Goal: Transaction & Acquisition: Purchase product/service

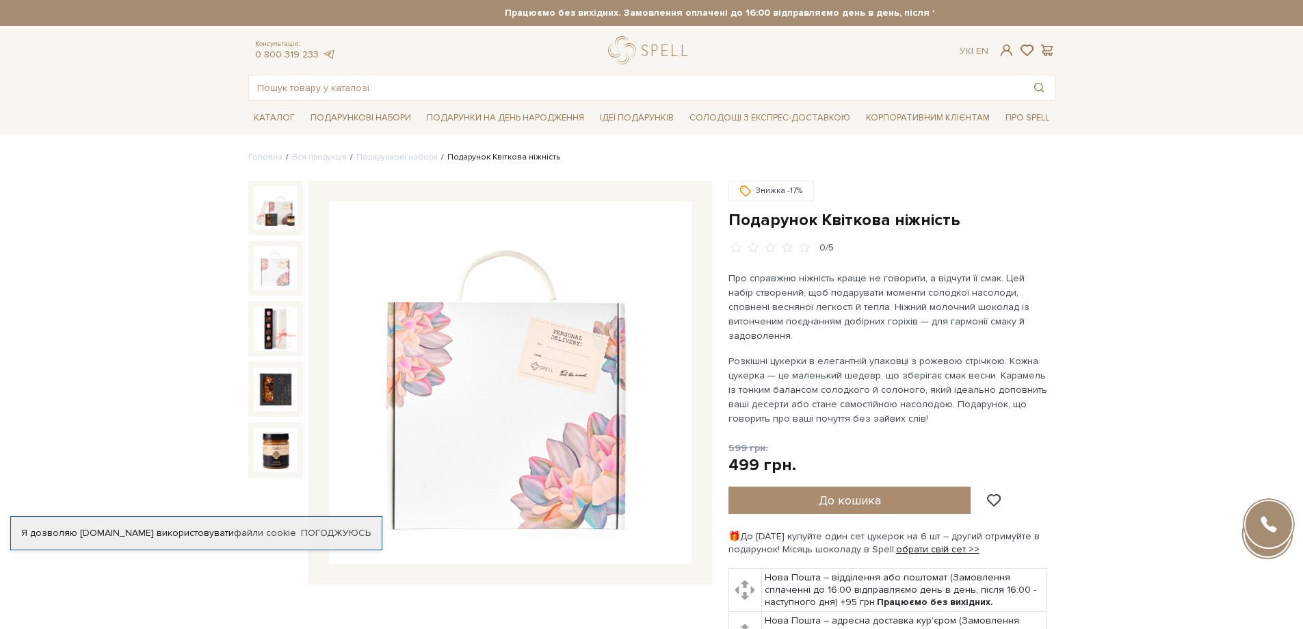
click at [285, 248] on img at bounding box center [276, 268] width 44 height 44
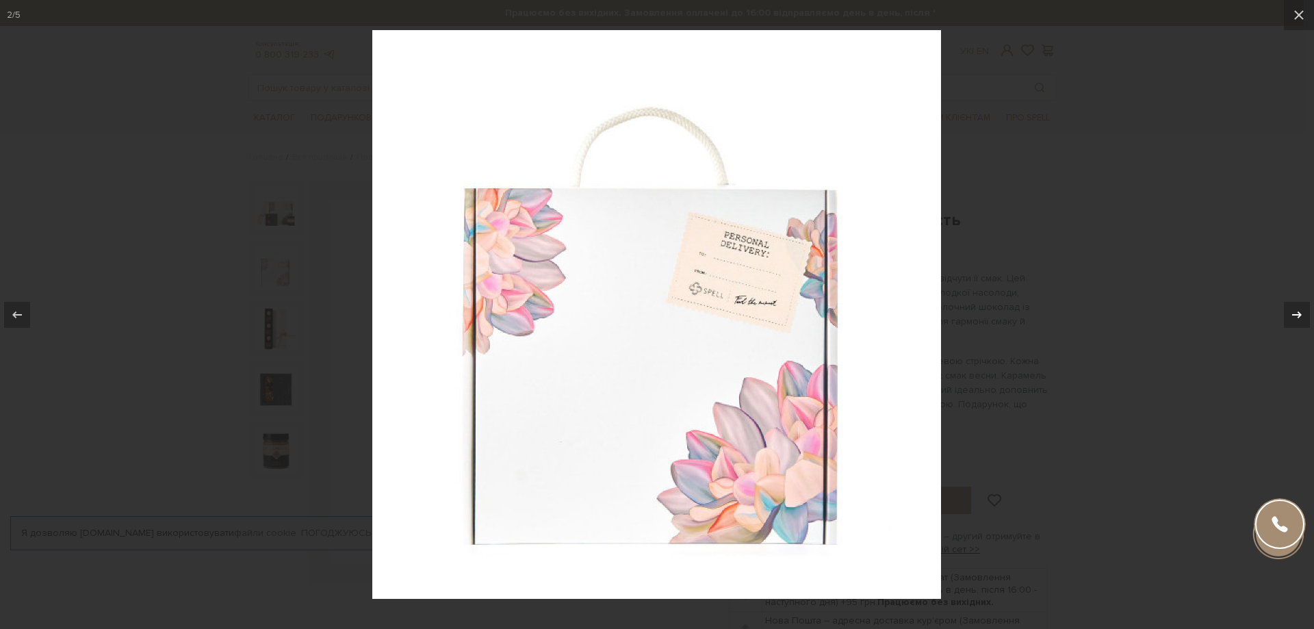
click at [1298, 318] on icon at bounding box center [1296, 314] width 16 height 16
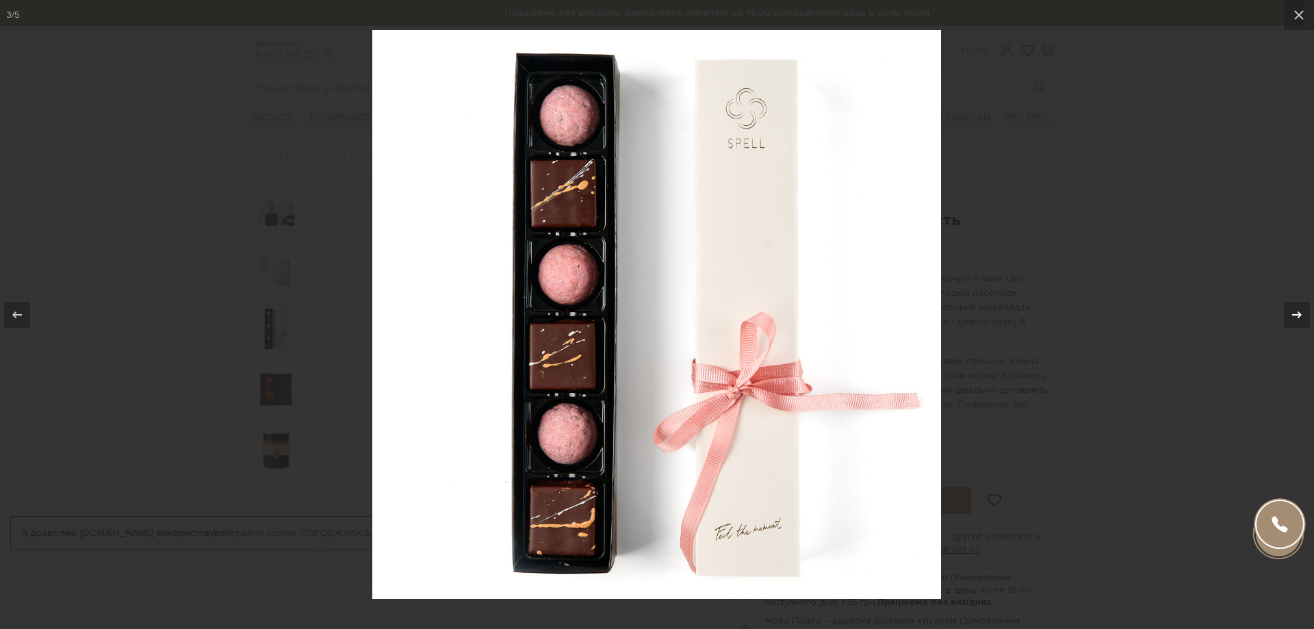
click at [1298, 318] on icon at bounding box center [1296, 314] width 16 height 16
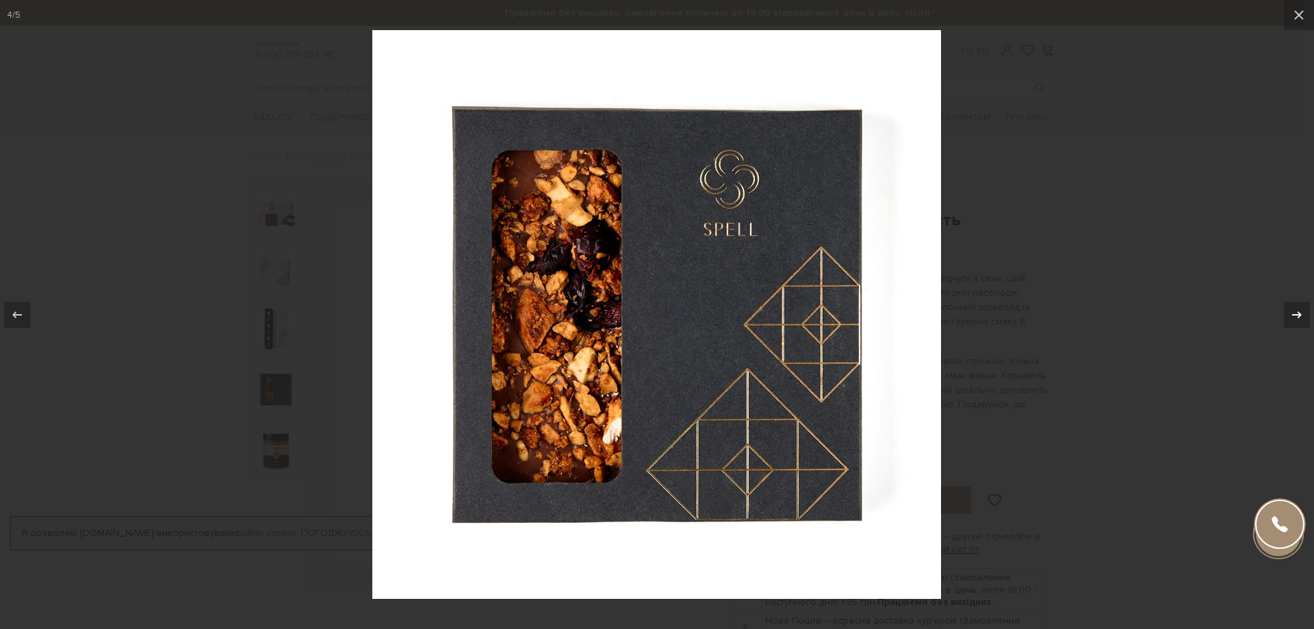
click at [1298, 318] on icon at bounding box center [1296, 314] width 16 height 16
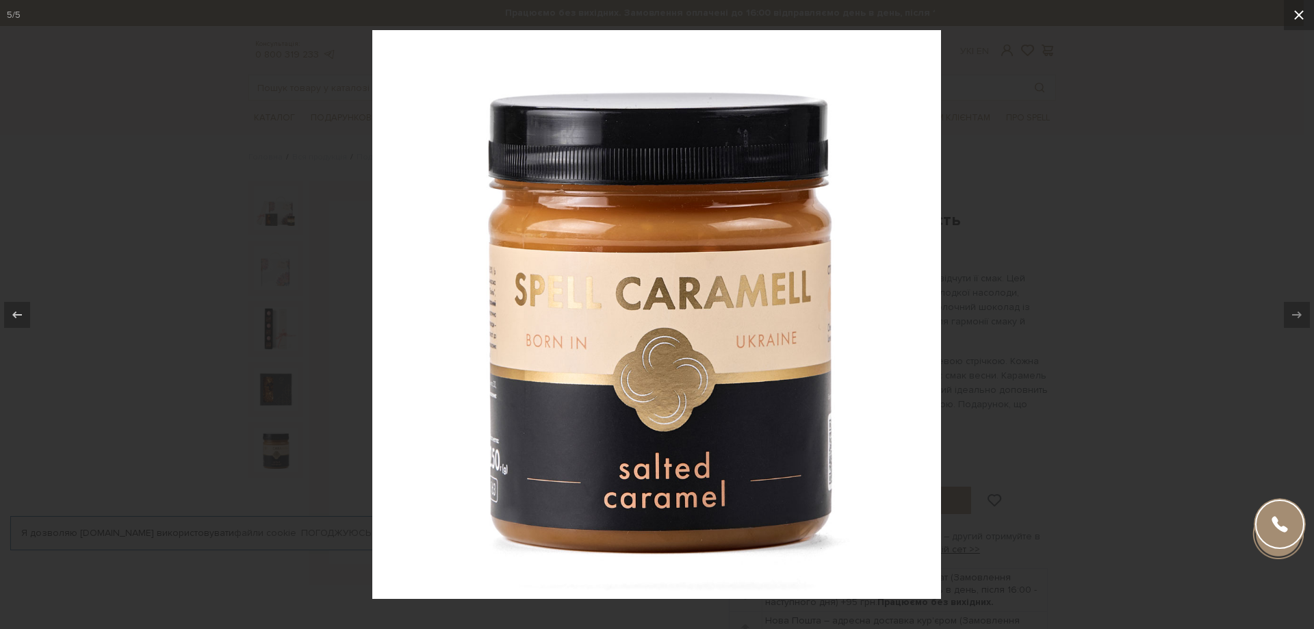
drag, startPoint x: 1299, startPoint y: 10, endPoint x: 628, endPoint y: 51, distance: 672.4
click at [1298, 10] on icon at bounding box center [1298, 15] width 16 height 16
